Goal: Task Accomplishment & Management: Manage account settings

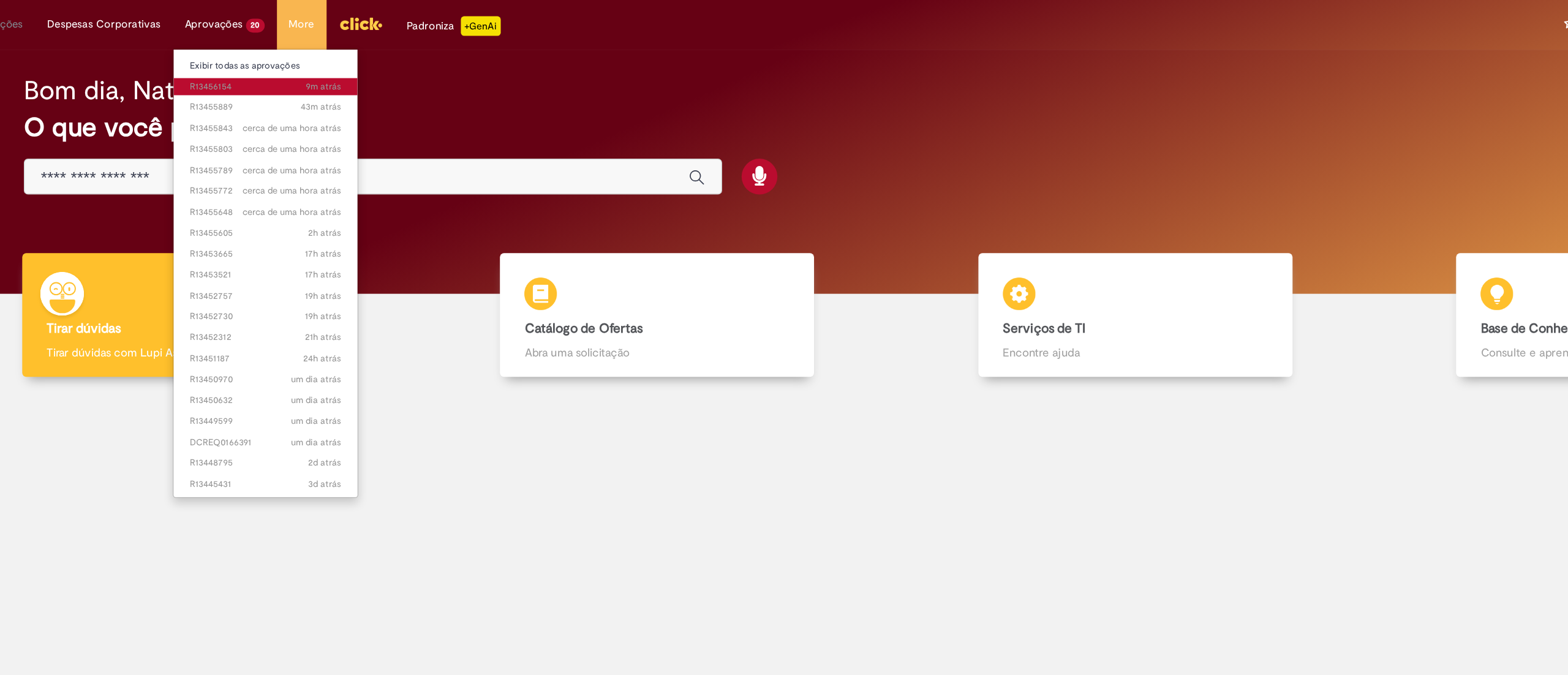
click at [300, 58] on link "9m atrás 9 minutos atrás R13456154" at bounding box center [310, 65] width 139 height 13
click at [304, 52] on link "Exibir todas as aprovações" at bounding box center [310, 49] width 139 height 13
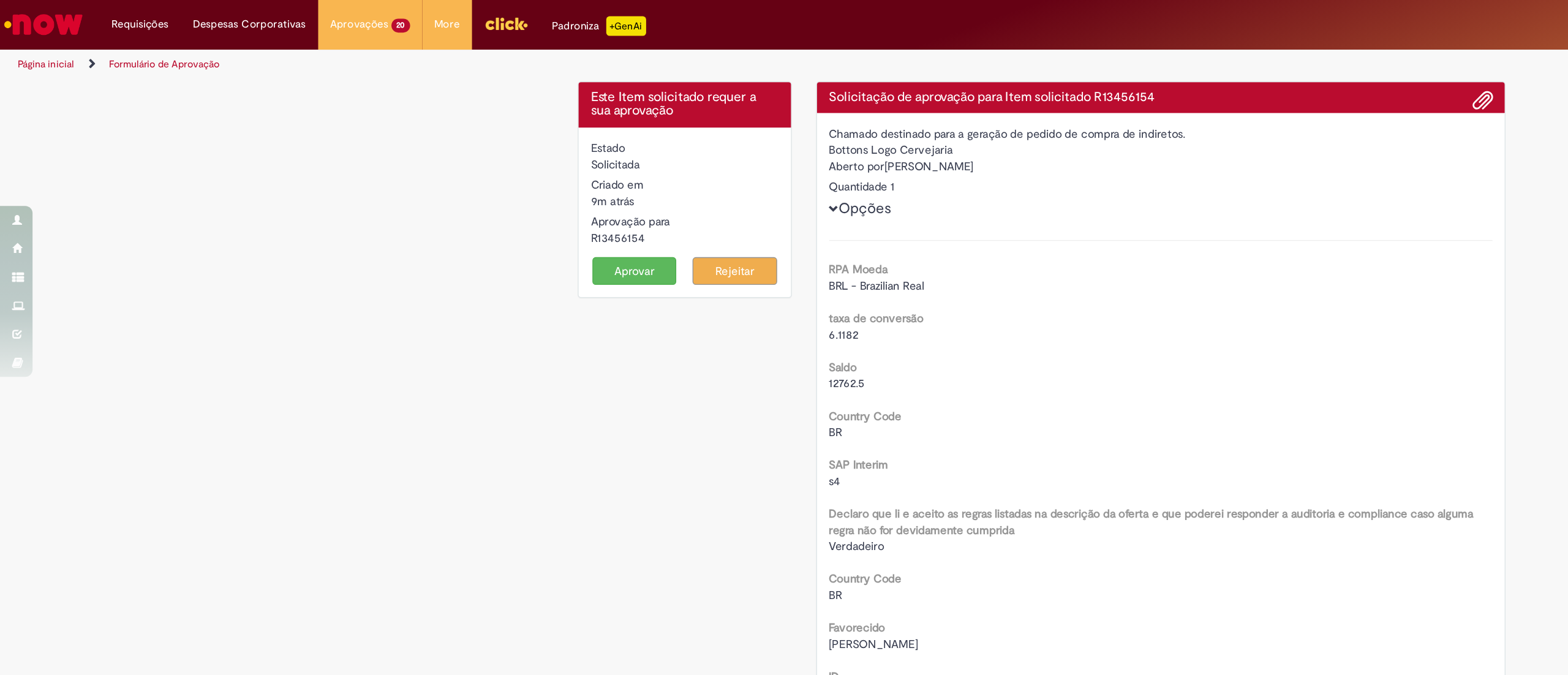
click at [450, 213] on button "Aprovar" at bounding box center [478, 204] width 63 height 21
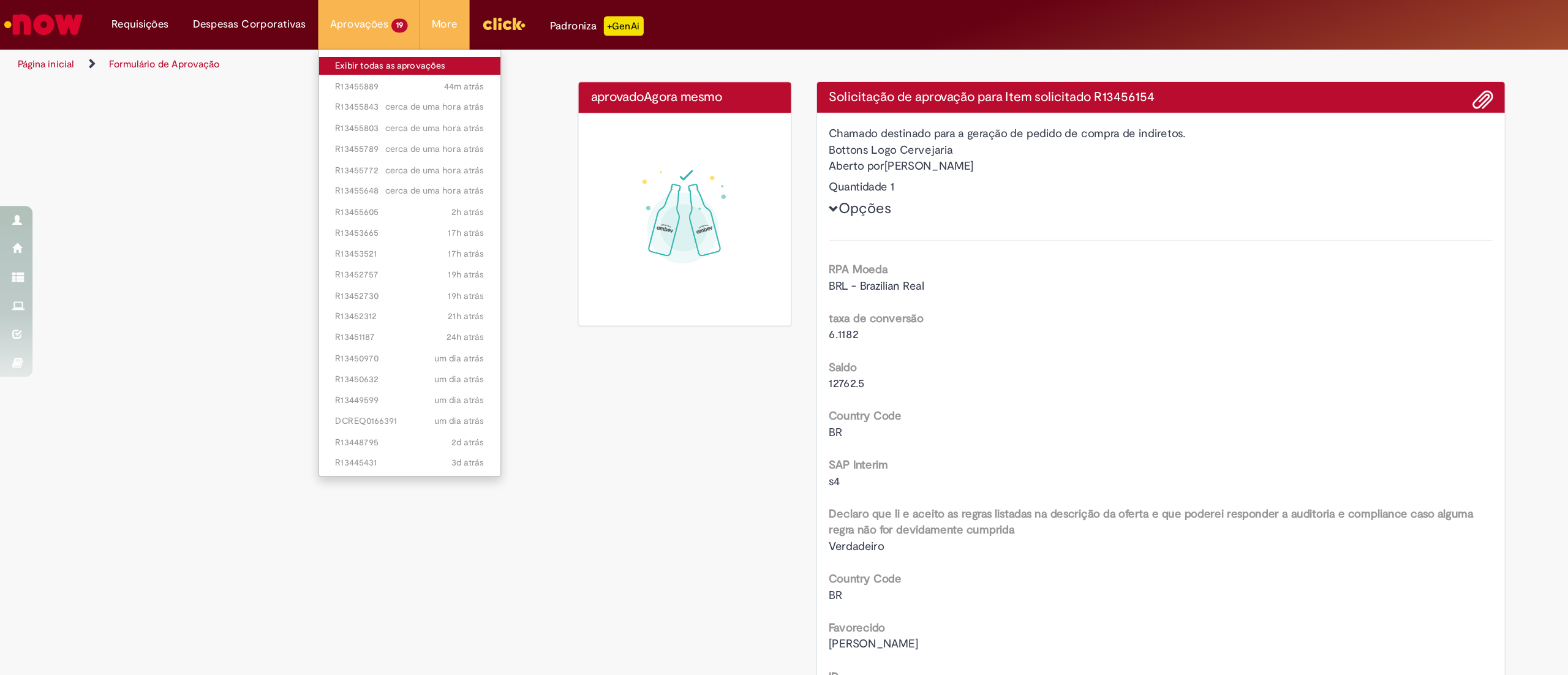
click at [266, 45] on link "Exibir todas as aprovações" at bounding box center [309, 49] width 137 height 13
click at [280, 54] on link "Exibir todas as aprovações" at bounding box center [310, 49] width 139 height 13
click at [293, 52] on link "Exibir todas as aprovações" at bounding box center [310, 49] width 139 height 13
click at [287, 48] on link "Exibir todas as aprovações" at bounding box center [310, 49] width 139 height 13
click at [31, 46] on link "Página inicial" at bounding box center [34, 48] width 43 height 10
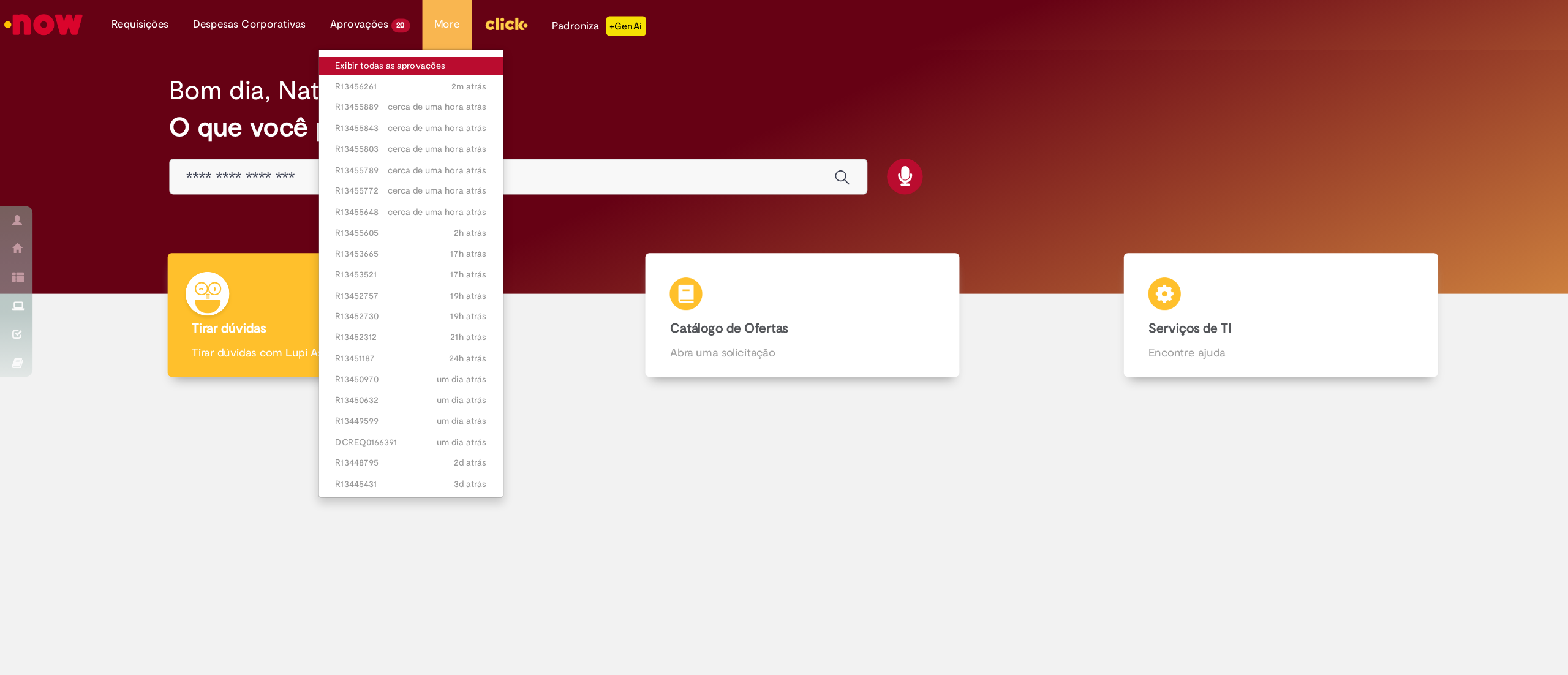
click at [291, 47] on link "Exibir todas as aprovações" at bounding box center [310, 49] width 139 height 13
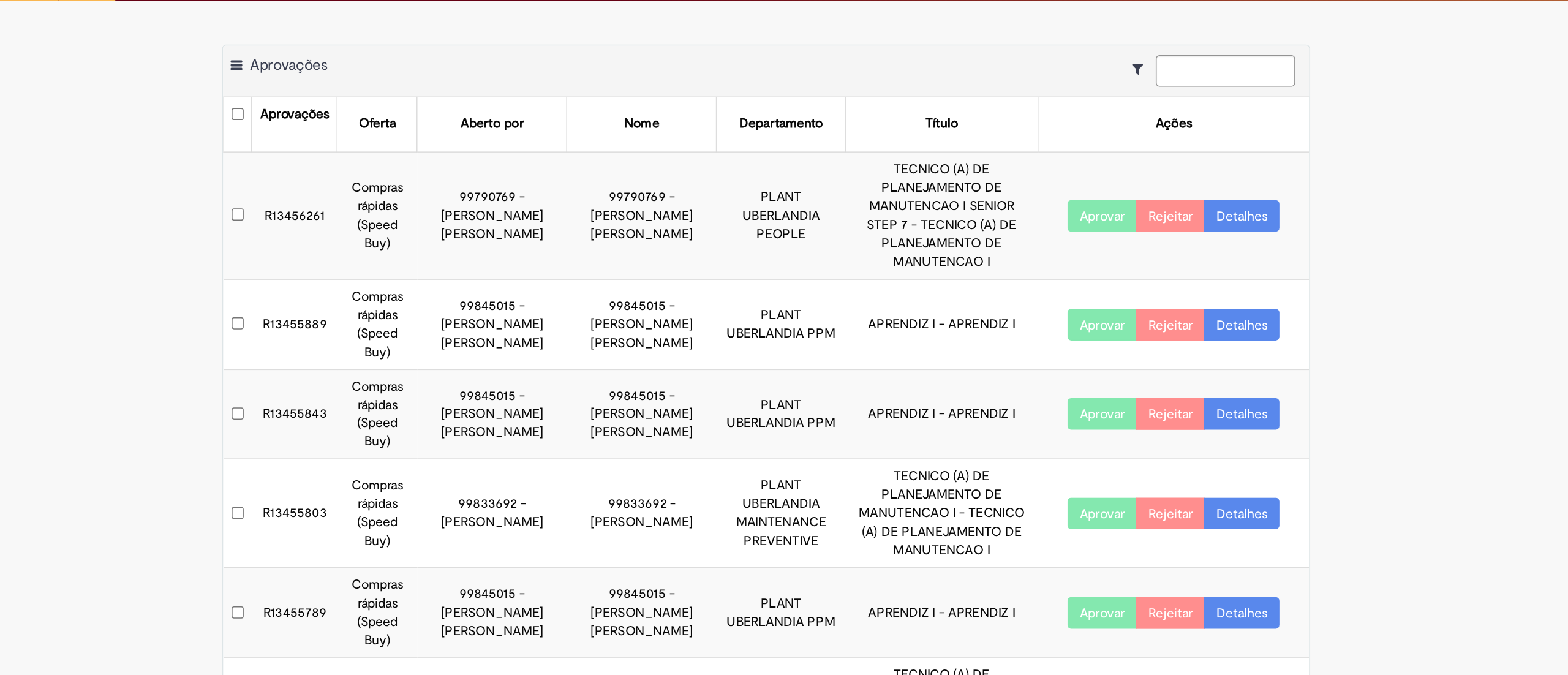
click at [1008, 169] on button "Aprovar" at bounding box center [1005, 179] width 46 height 21
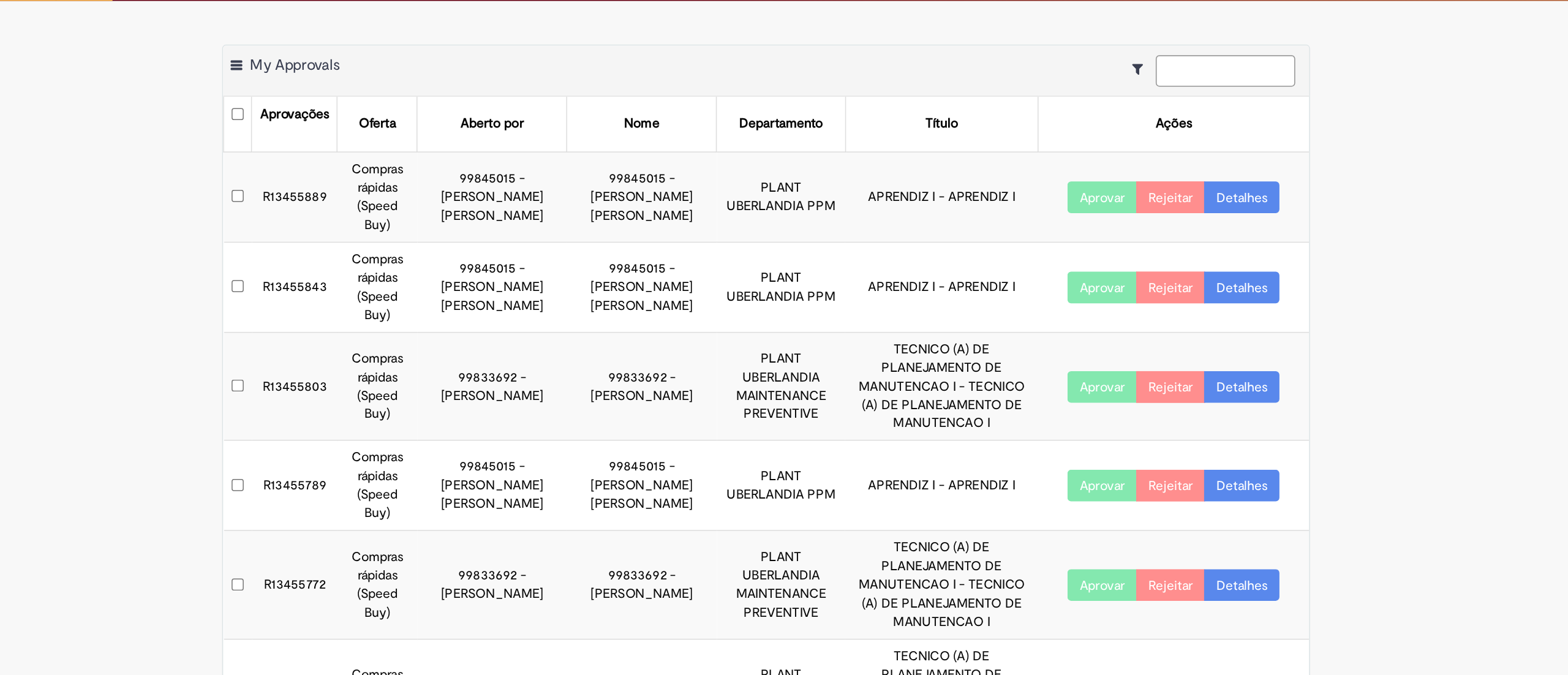
click at [989, 346] on button "Aprovar" at bounding box center [1005, 356] width 46 height 21
click at [988, 222] on button "Aprovar" at bounding box center [1005, 226] width 46 height 21
click at [997, 169] on button "Aprovar" at bounding box center [1005, 166] width 46 height 21
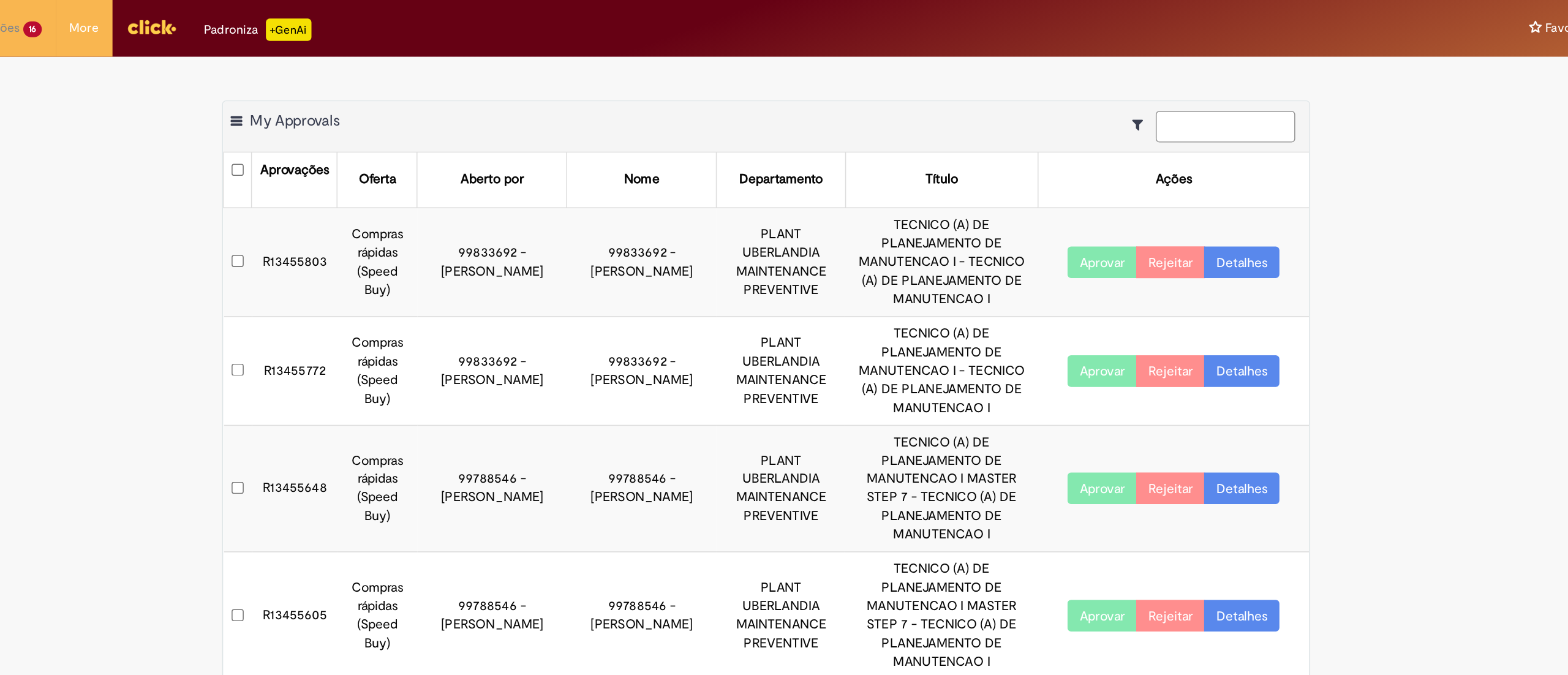
click at [1092, 83] on input at bounding box center [1086, 83] width 92 height 21
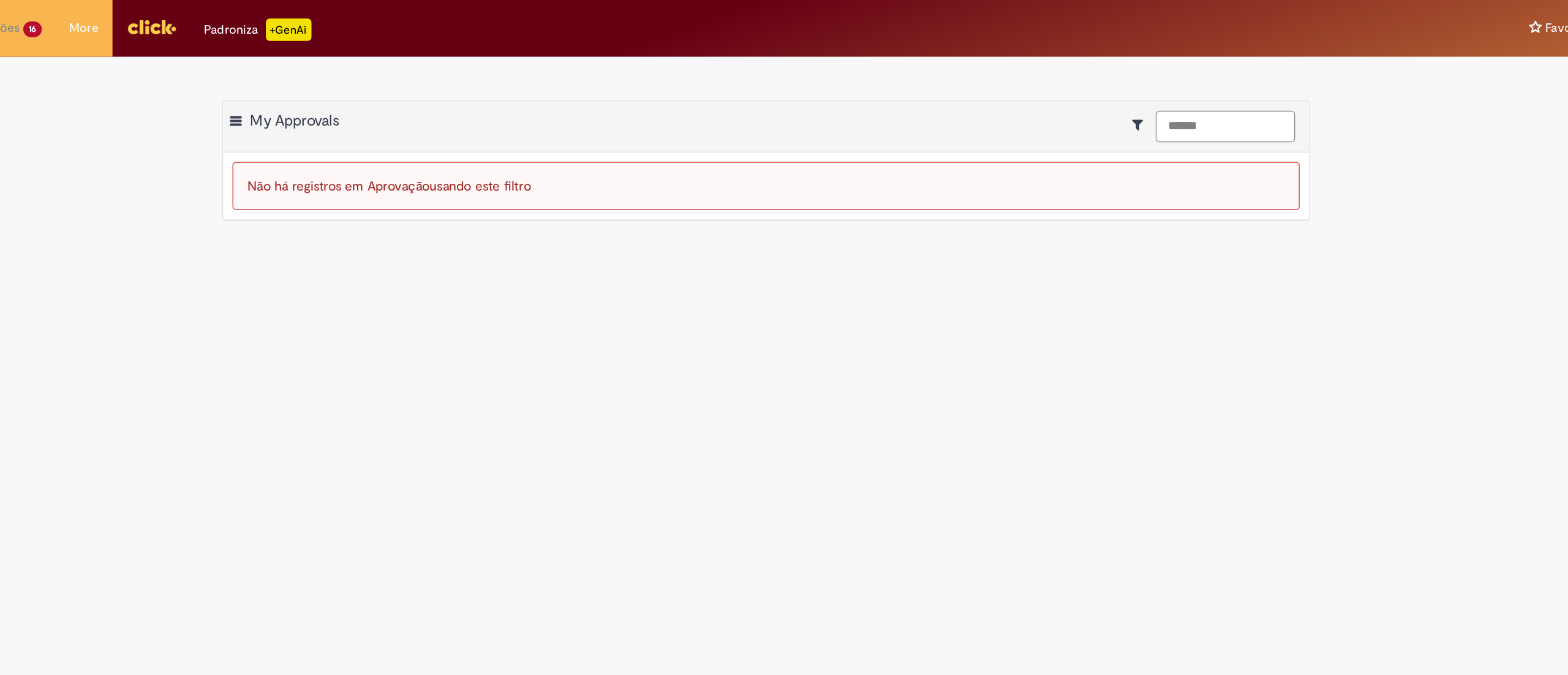
type input "******"
